Goal: Find specific page/section: Find specific page/section

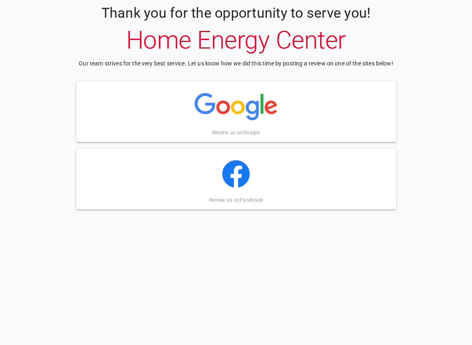
click at [234, 108] on img at bounding box center [236, 106] width 83 height 41
